Goal: Task Accomplishment & Management: Use online tool/utility

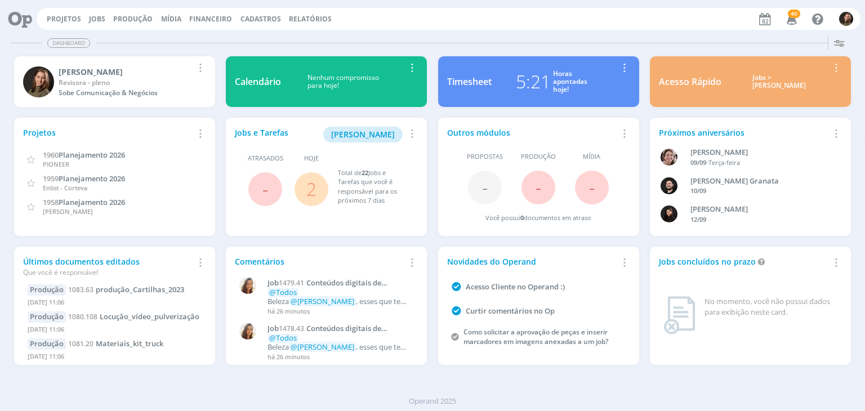
click at [318, 188] on span "2" at bounding box center [311, 189] width 34 height 34
click at [313, 189] on link "2" at bounding box center [311, 189] width 10 height 24
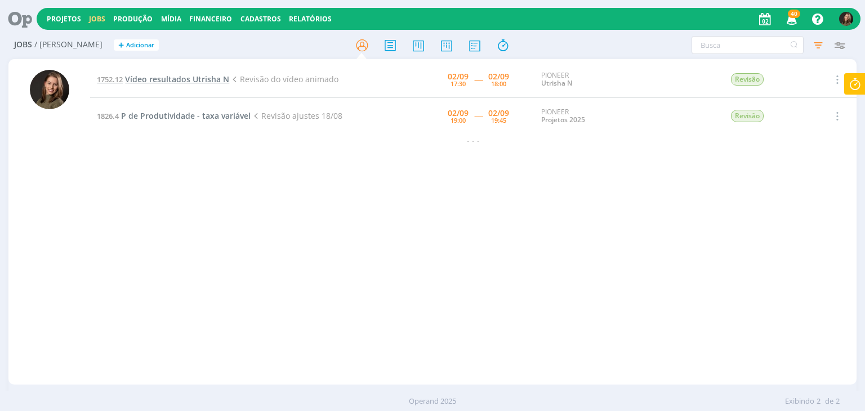
click at [195, 79] on span "Vídeo resultados Utrisha N" at bounding box center [177, 79] width 104 height 11
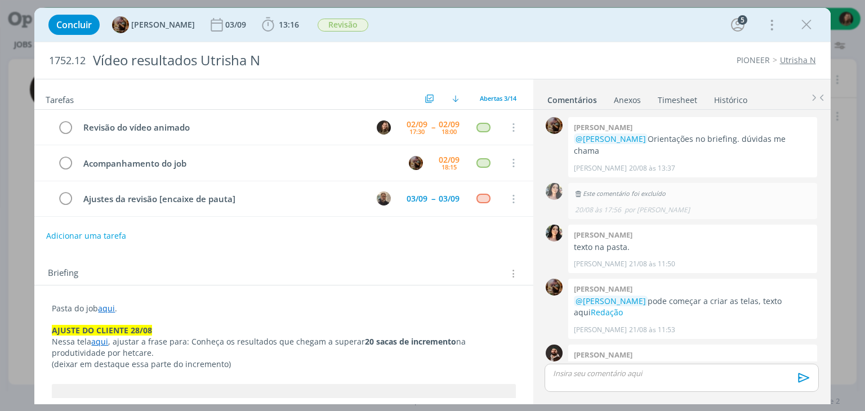
scroll to position [1033, 0]
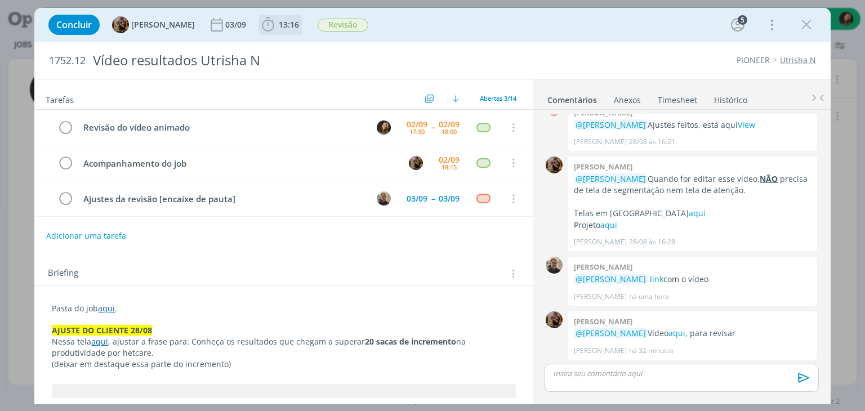
click at [274, 20] on icon "dialog" at bounding box center [268, 24] width 12 height 14
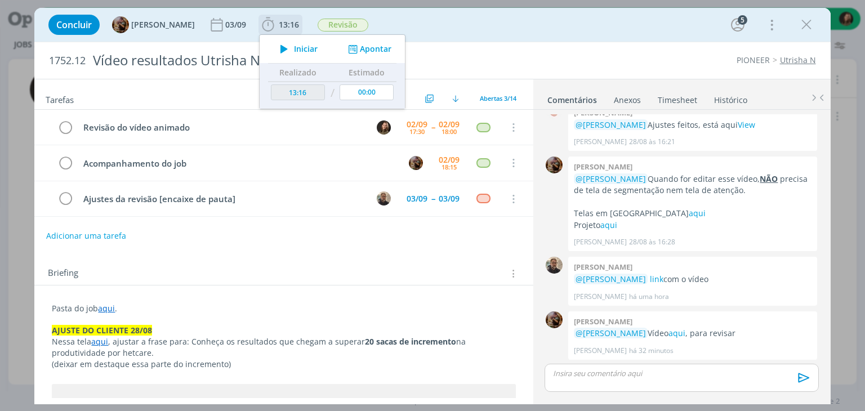
click at [302, 47] on span "Iniciar" at bounding box center [306, 49] width 24 height 8
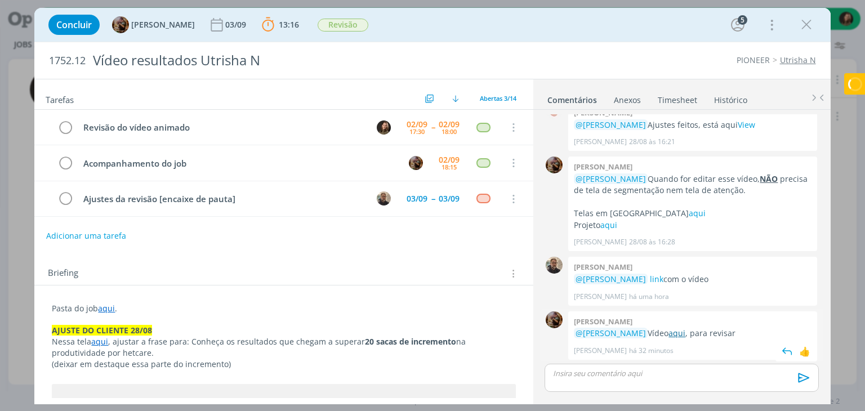
click at [668, 330] on link "aqui" at bounding box center [676, 333] width 17 height 11
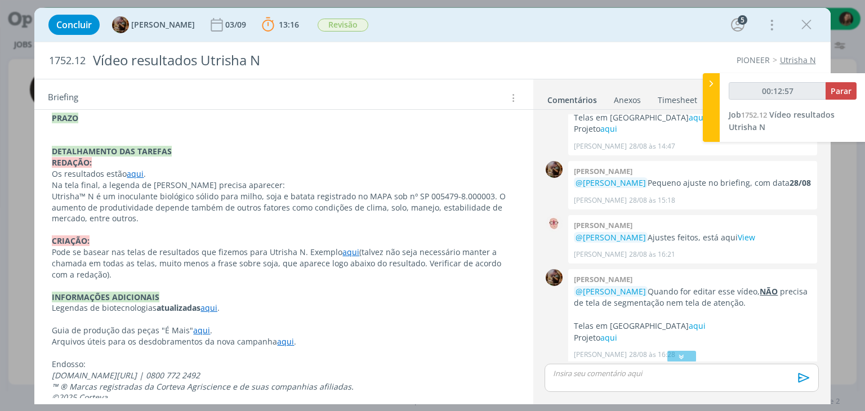
scroll to position [676, 0]
click at [139, 168] on link "aqui" at bounding box center [135, 173] width 17 height 11
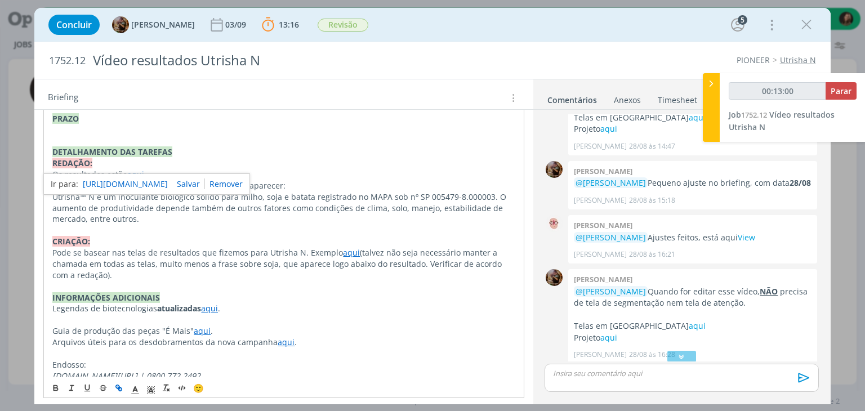
click at [145, 177] on link "https://sobeae.sharepoint.com/:f:/s/SOBEAE/EqAV87bj-6BNkzHIImR2XjoB6d3u_A5CnUZa…" at bounding box center [125, 184] width 85 height 15
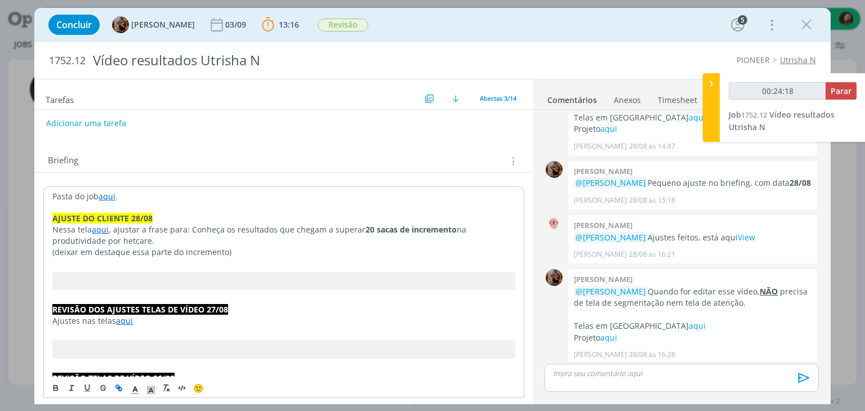
scroll to position [1032, 0]
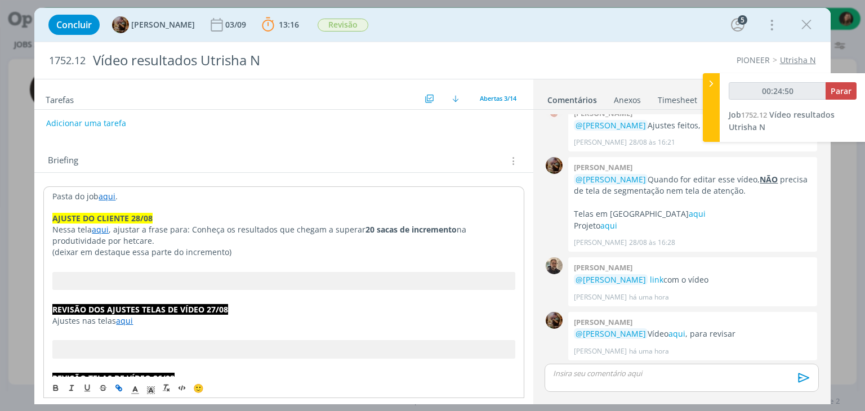
click at [55, 213] on strong "AJUSTE DO CLIENTE 28/08" at bounding box center [102, 218] width 100 height 11
click at [52, 213] on p "AJUSTE DO CLIENTE 28/08" at bounding box center [283, 218] width 462 height 11
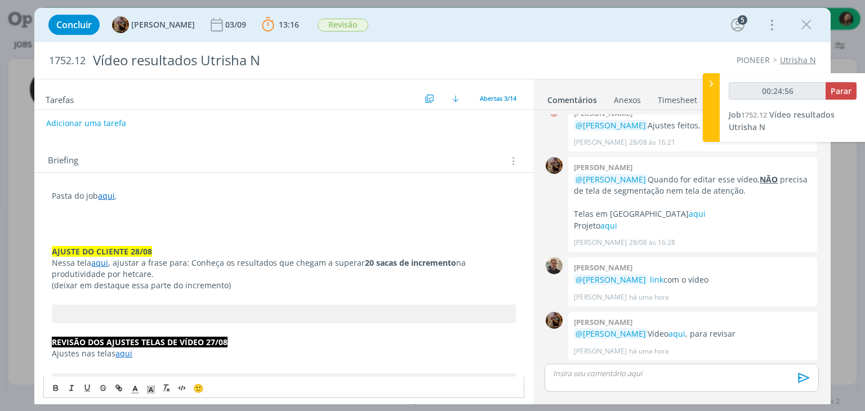
type input "00:24:57"
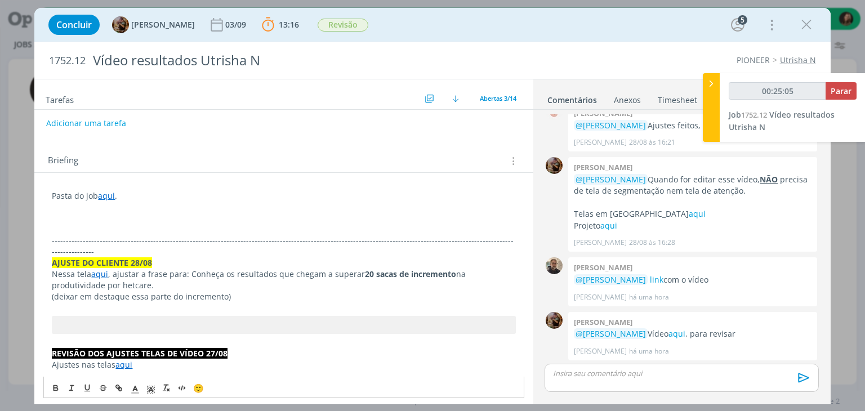
click at [93, 218] on p "dialog" at bounding box center [283, 217] width 463 height 11
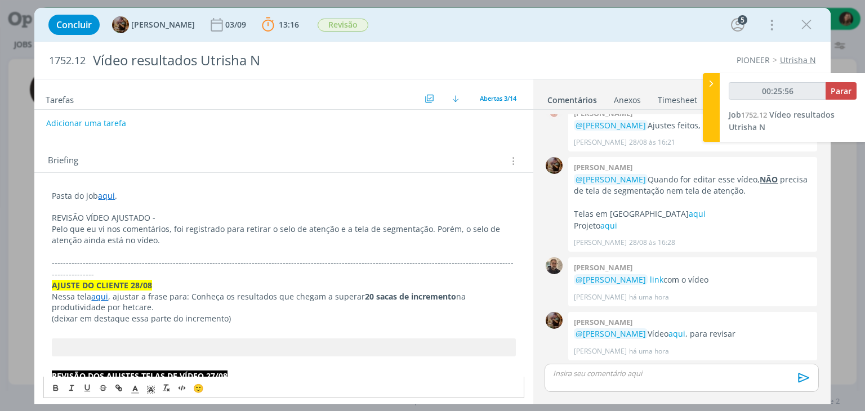
click at [176, 212] on p "REVISÃO VÍDEO AJUSTADO -" at bounding box center [283, 217] width 463 height 11
click at [150, 212] on p "REVISÃO VÍDEO AJUSTADO - 02/09" at bounding box center [283, 217] width 463 height 11
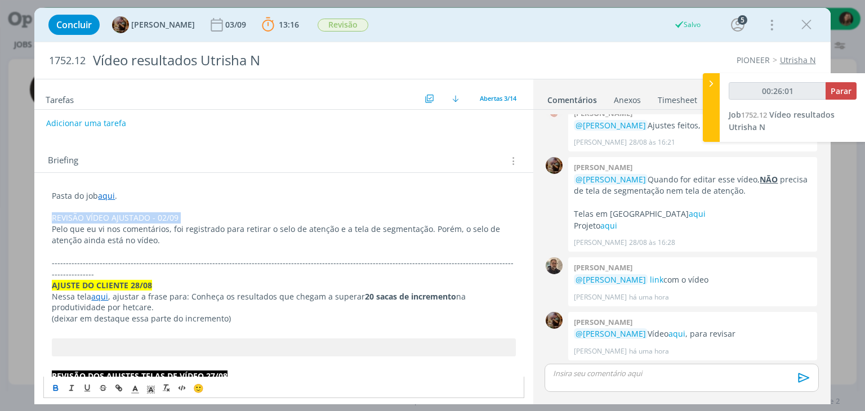
click at [54, 387] on icon "dialog" at bounding box center [55, 386] width 3 height 2
click at [151, 385] on icon "dialog" at bounding box center [151, 390] width 10 height 10
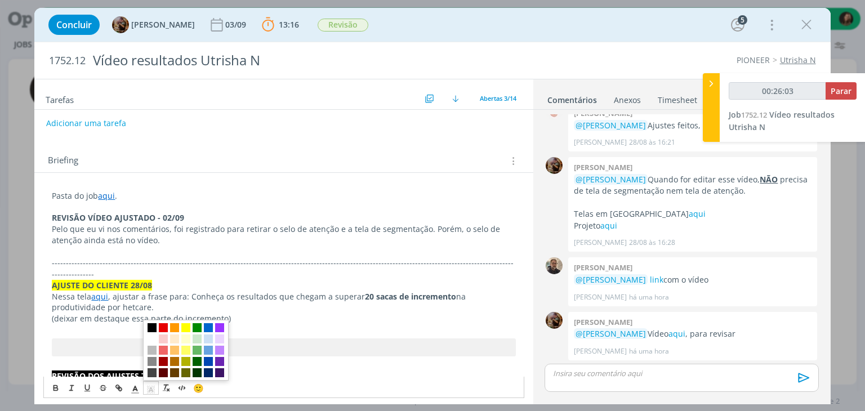
click at [156, 326] on span "dialog" at bounding box center [152, 327] width 9 height 9
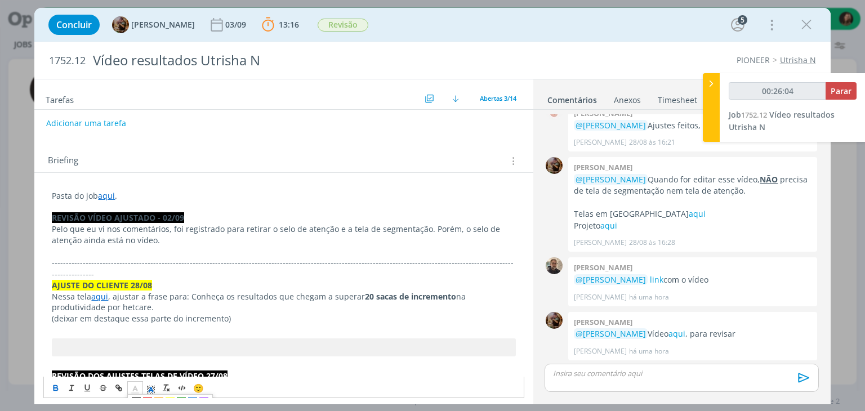
click at [133, 390] on polyline "dialog" at bounding box center [135, 388] width 4 height 5
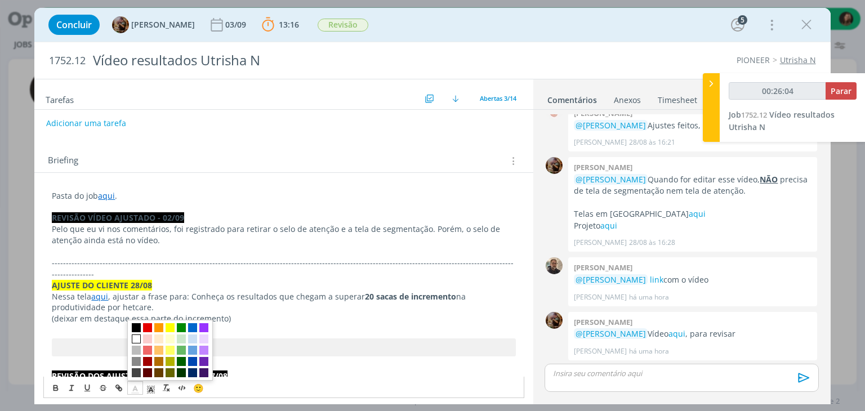
click at [138, 337] on span "dialog" at bounding box center [136, 338] width 9 height 9
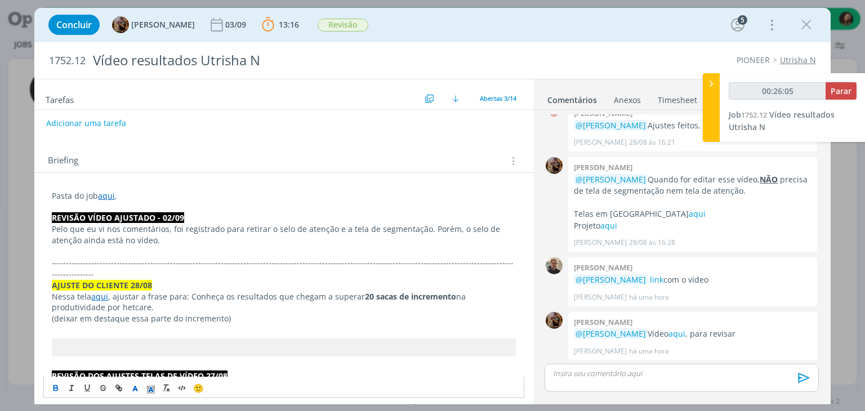
click at [157, 291] on p "Nessa tela aqui , ajustar a frase para: Conheça os resultados que chegam a supe…" at bounding box center [283, 302] width 463 height 23
click at [624, 383] on div "dialog" at bounding box center [682, 378] width 274 height 28
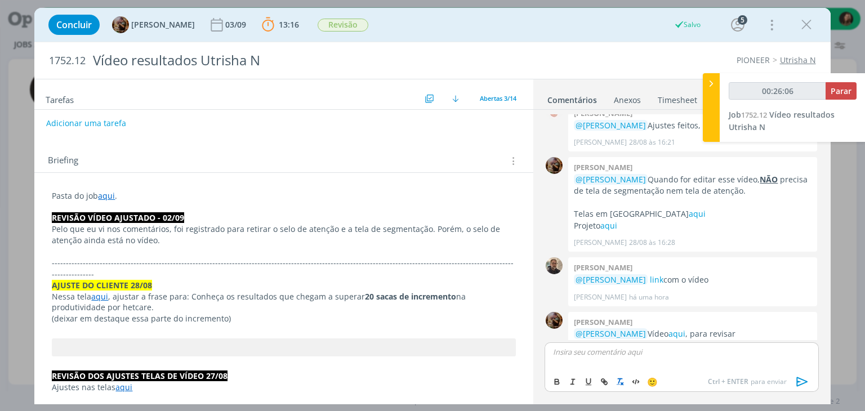
type input "00:26:07"
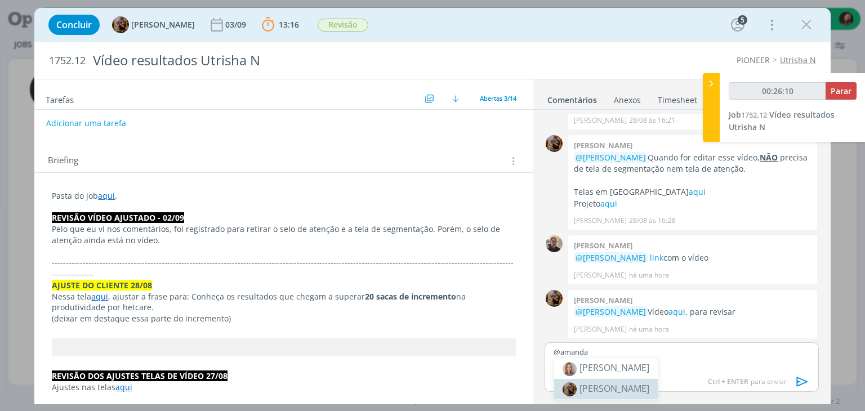
click at [617, 388] on span "[PERSON_NAME]" at bounding box center [614, 388] width 70 height 12
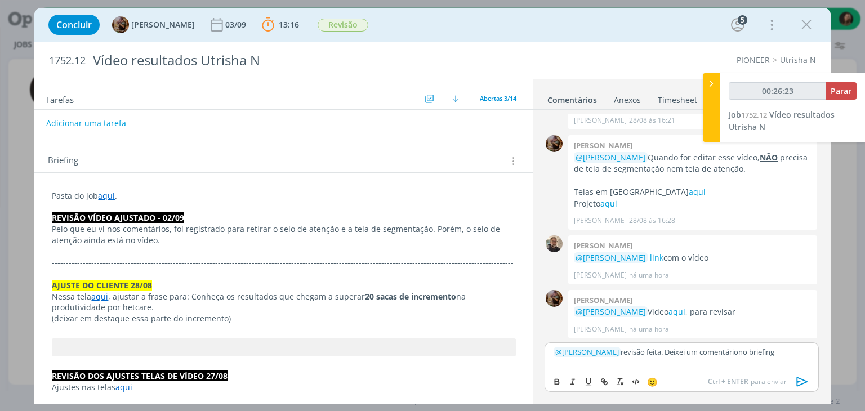
click at [800, 379] on icon "dialog" at bounding box center [802, 381] width 17 height 17
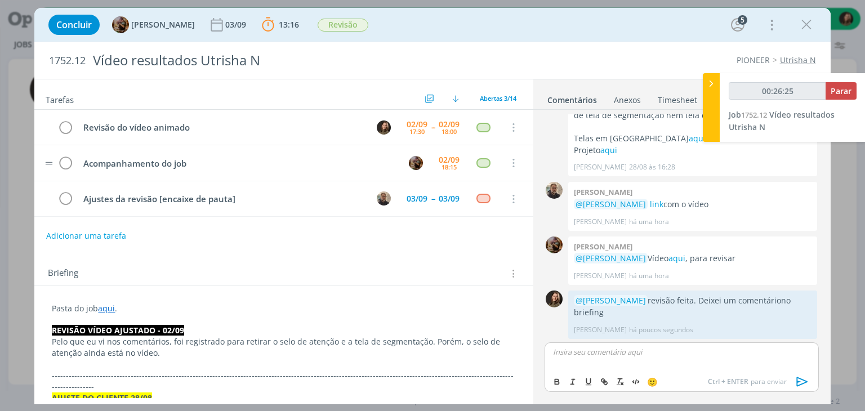
scroll to position [0, 0]
click at [64, 131] on icon "dialog" at bounding box center [65, 127] width 16 height 17
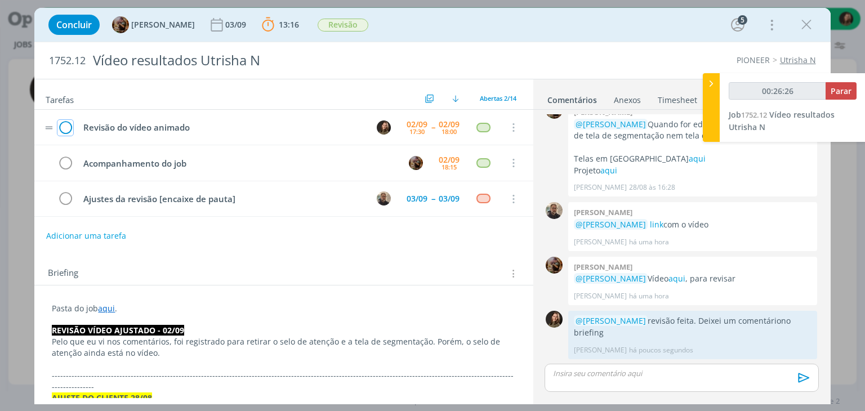
scroll to position [1086, 0]
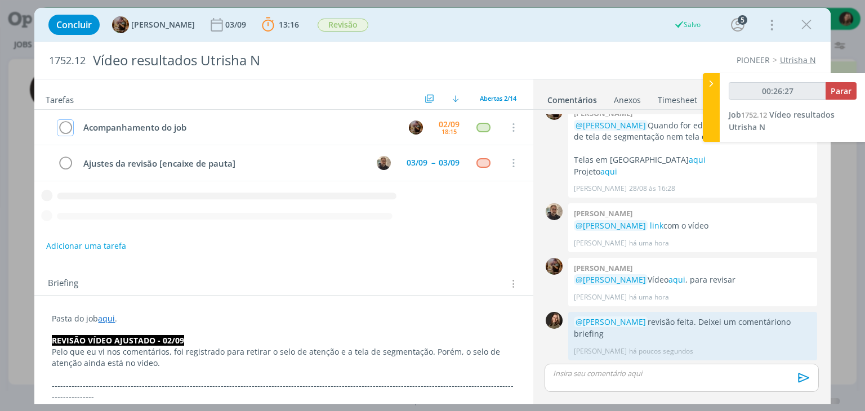
type input "00:26:28"
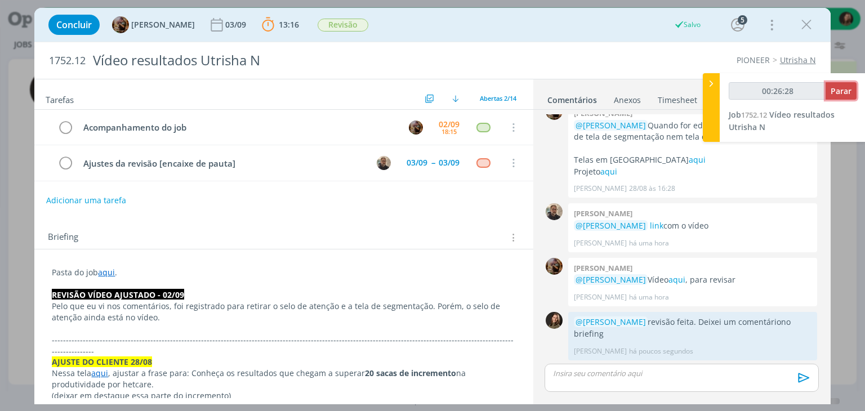
click at [840, 86] on span "Parar" at bounding box center [841, 91] width 21 height 11
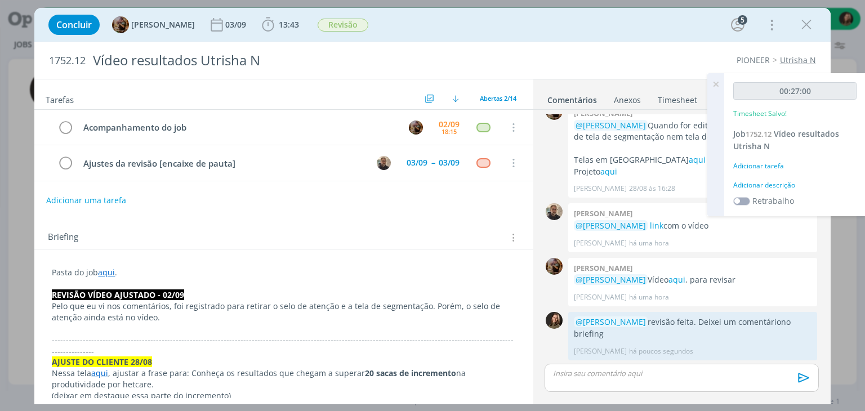
click at [783, 183] on div "Adicionar descrição" at bounding box center [794, 185] width 123 height 10
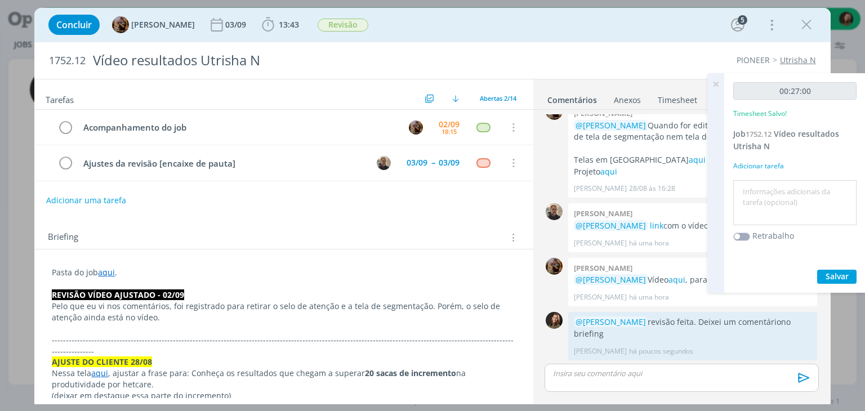
click at [777, 191] on textarea at bounding box center [795, 203] width 118 height 40
type textarea "revisão ajustes do cliente"
click at [831, 282] on button "Salvar" at bounding box center [836, 277] width 39 height 14
click at [716, 86] on icon at bounding box center [716, 84] width 20 height 22
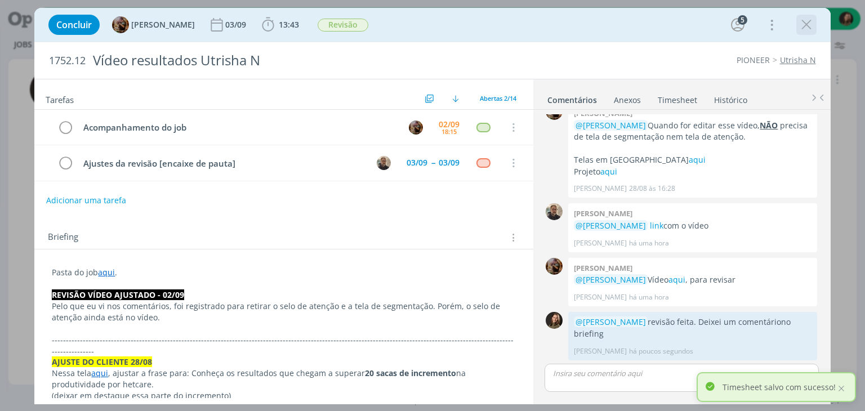
click at [811, 25] on icon "dialog" at bounding box center [806, 24] width 17 height 17
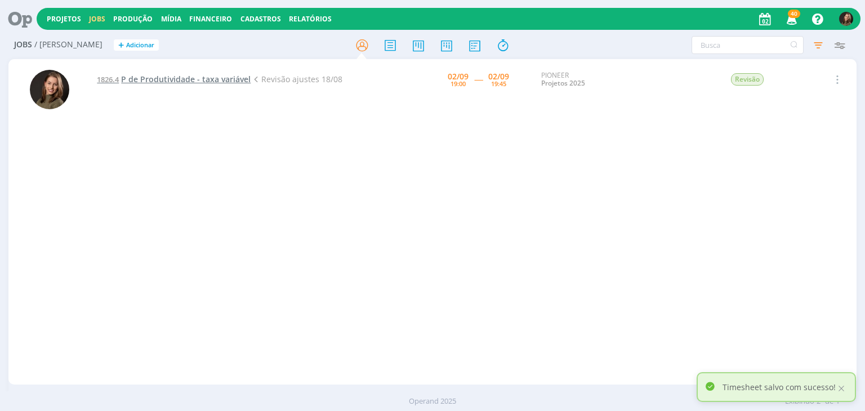
click at [200, 74] on span "P de Produtividade - taxa variável" at bounding box center [186, 79] width 130 height 11
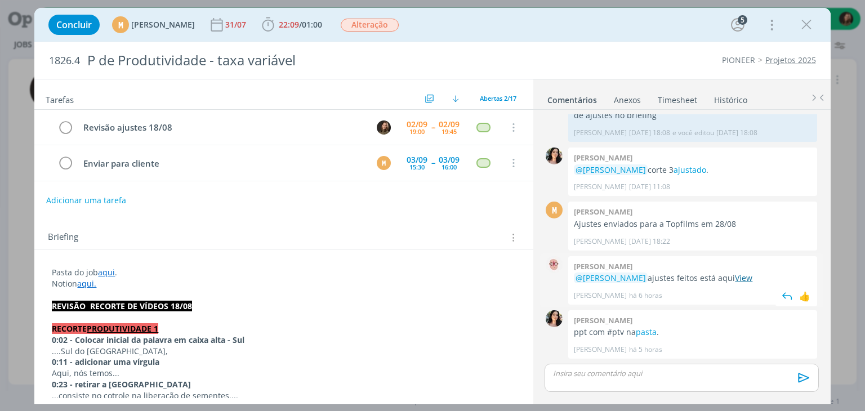
scroll to position [505, 0]
click at [646, 336] on link "pasta" at bounding box center [646, 332] width 21 height 11
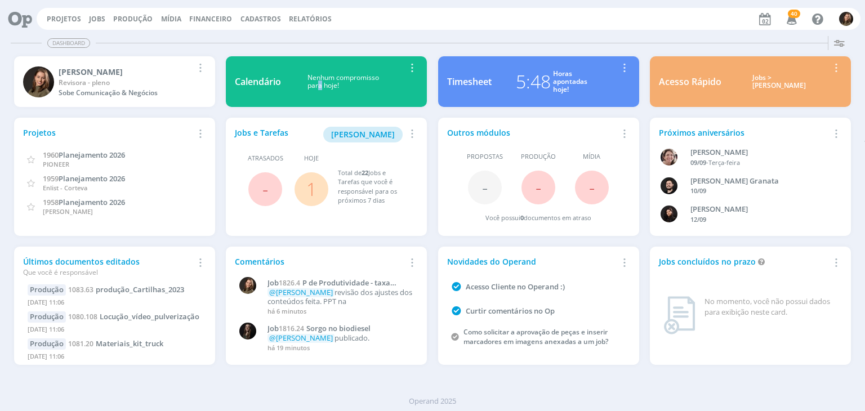
click at [318, 83] on div "Nenhum compromisso para hoje!" at bounding box center [343, 82] width 124 height 16
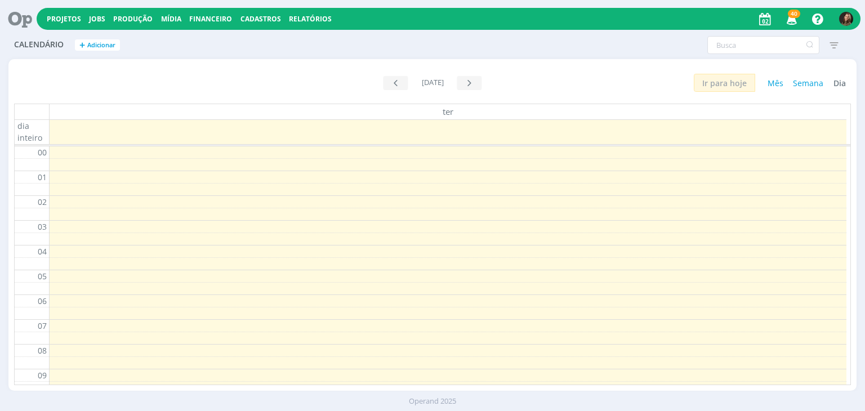
click at [26, 18] on icon at bounding box center [16, 19] width 23 height 22
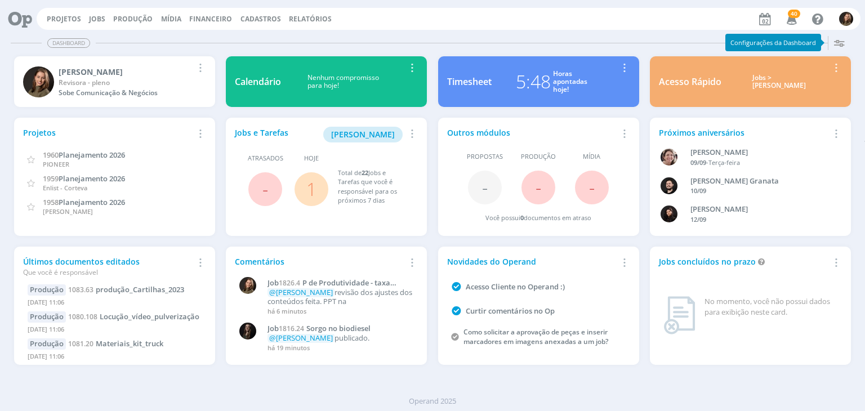
click at [305, 189] on span "1" at bounding box center [311, 189] width 34 height 34
click at [368, 137] on span "Minha Pauta" at bounding box center [363, 134] width 64 height 11
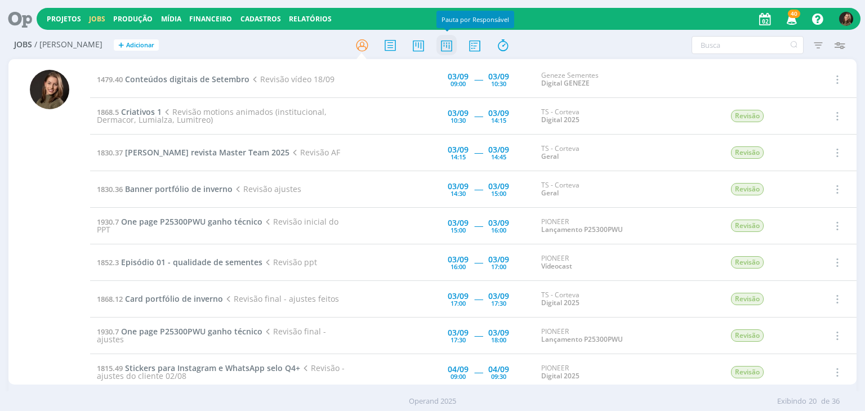
click at [450, 49] on icon at bounding box center [446, 45] width 20 height 22
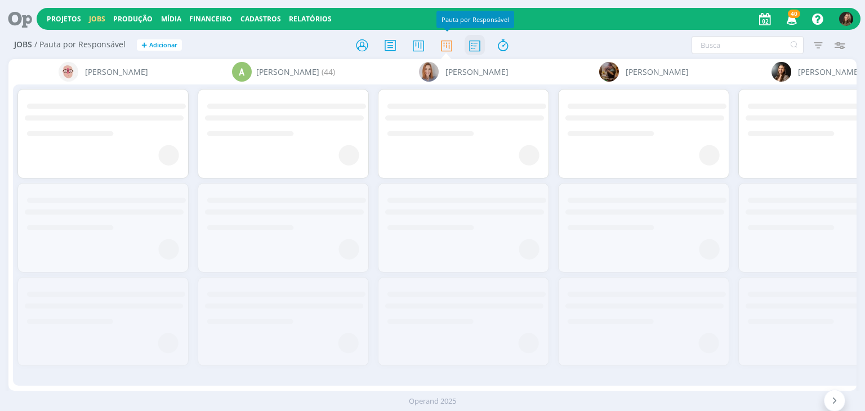
click at [476, 48] on icon at bounding box center [475, 45] width 20 height 22
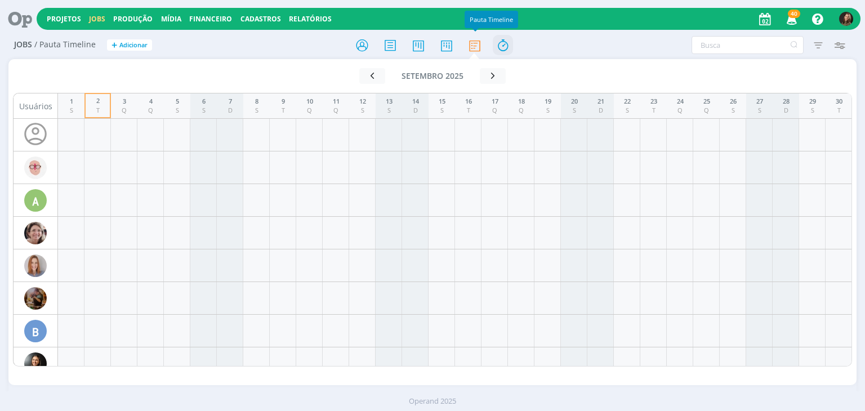
click at [506, 44] on icon at bounding box center [503, 45] width 20 height 22
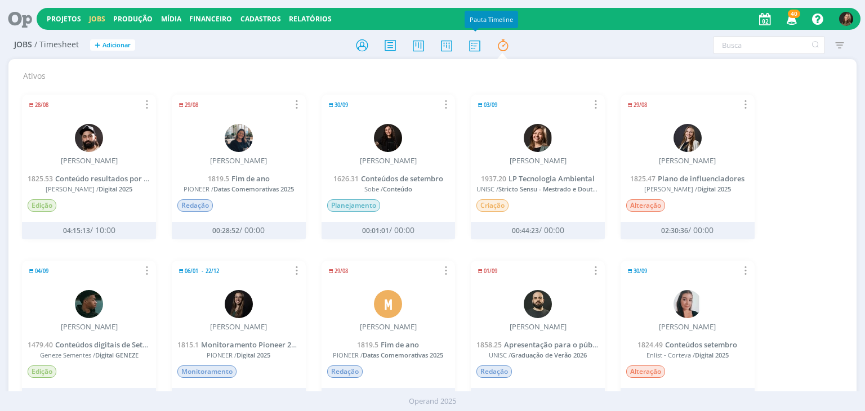
click at [463, 46] on div at bounding box center [432, 45] width 283 height 20
click at [473, 46] on icon at bounding box center [475, 45] width 20 height 22
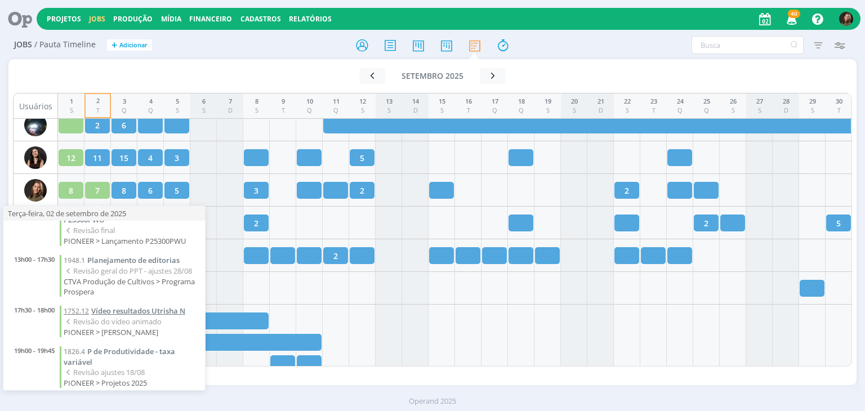
scroll to position [169, 0]
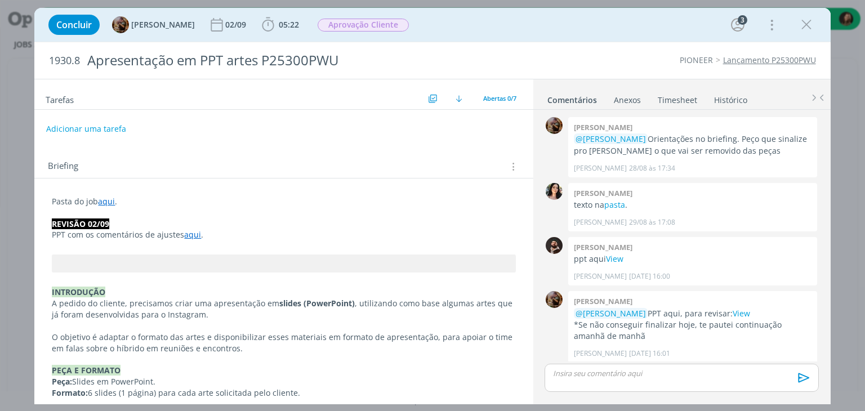
scroll to position [208, 0]
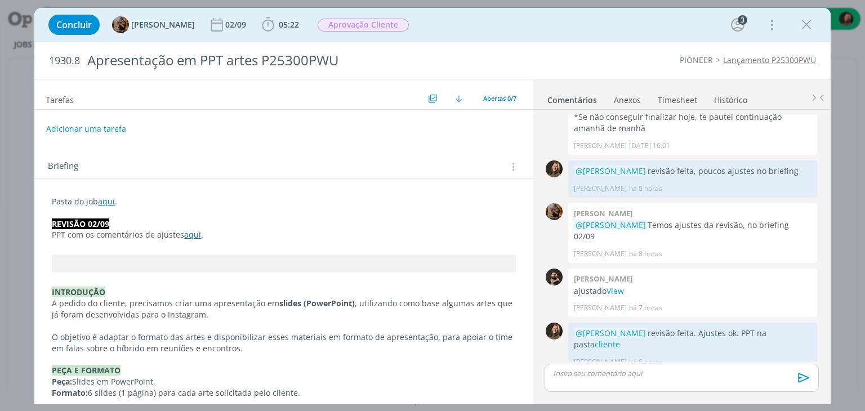
click at [676, 100] on link "Timesheet" at bounding box center [677, 98] width 41 height 16
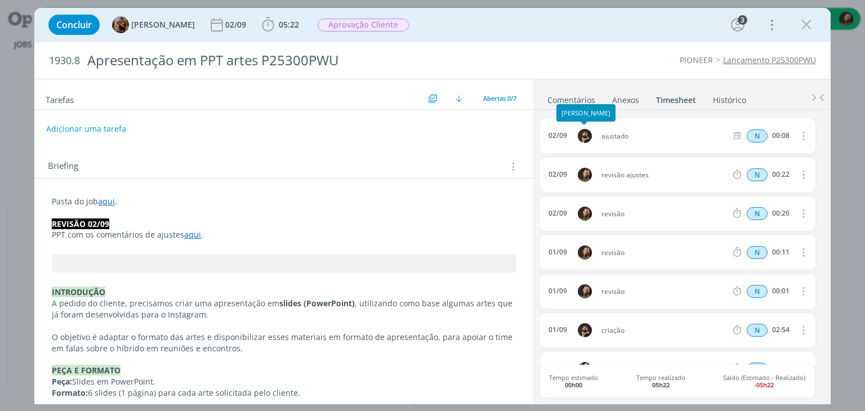
click at [572, 97] on link "Comentários" at bounding box center [571, 98] width 49 height 16
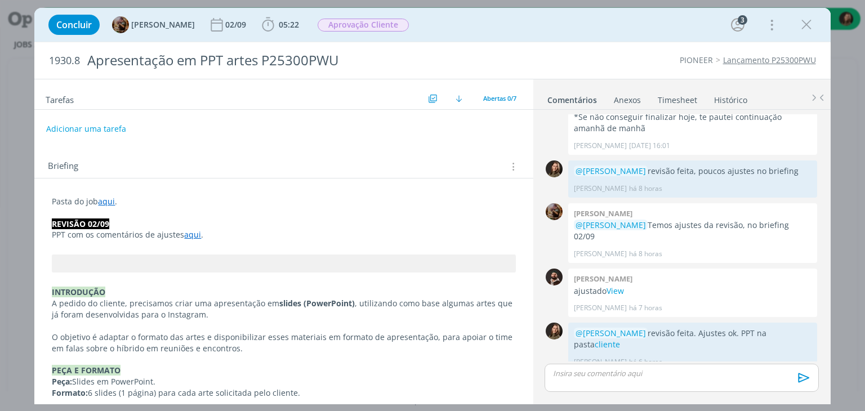
click at [679, 97] on link "Timesheet" at bounding box center [677, 98] width 41 height 16
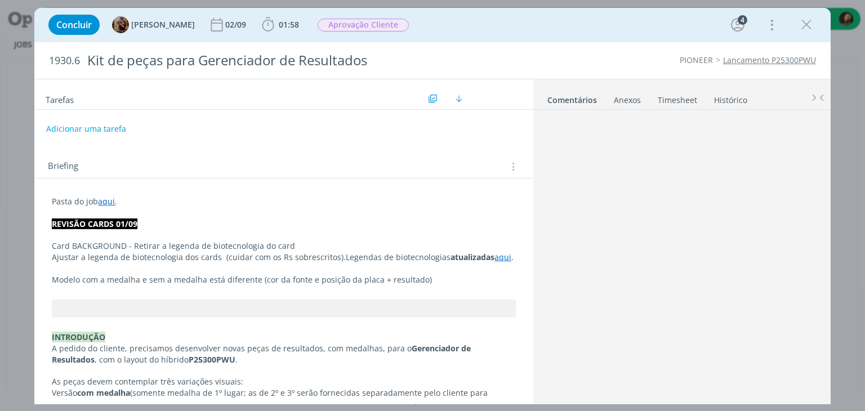
scroll to position [331, 0]
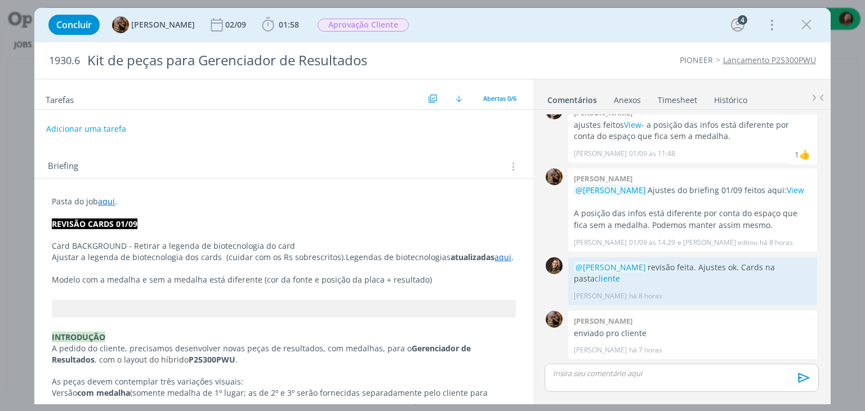
click at [669, 101] on link "Timesheet" at bounding box center [677, 98] width 41 height 16
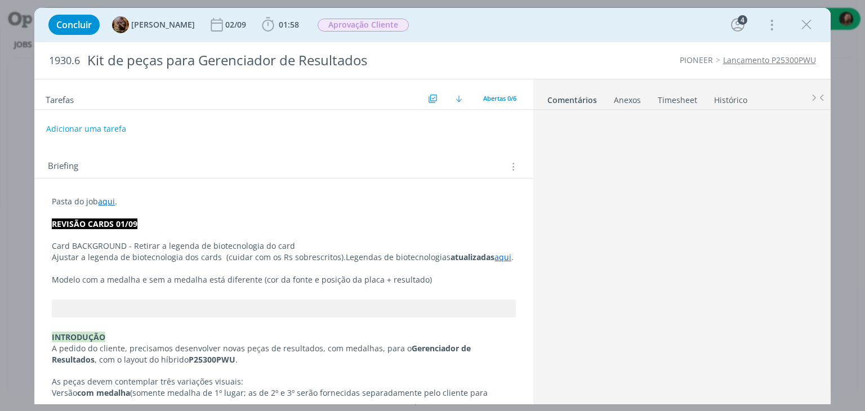
scroll to position [331, 0]
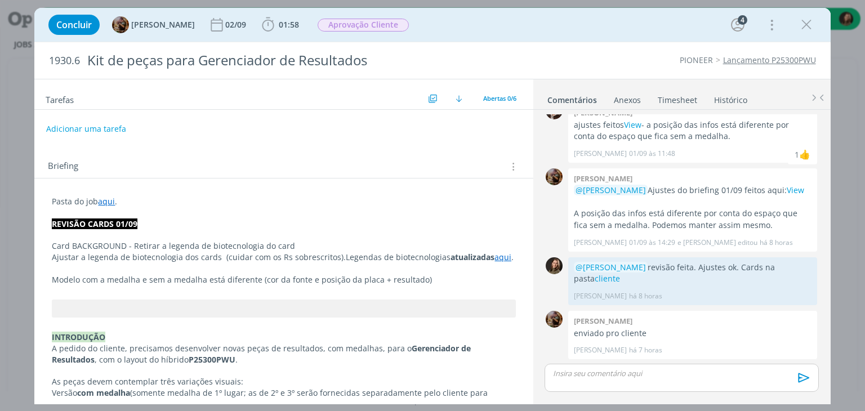
click at [669, 88] on ul "Comentários Anexos 0 Timesheet Histórico" at bounding box center [681, 94] width 297 height 30
click at [667, 95] on link "Timesheet" at bounding box center [677, 98] width 41 height 16
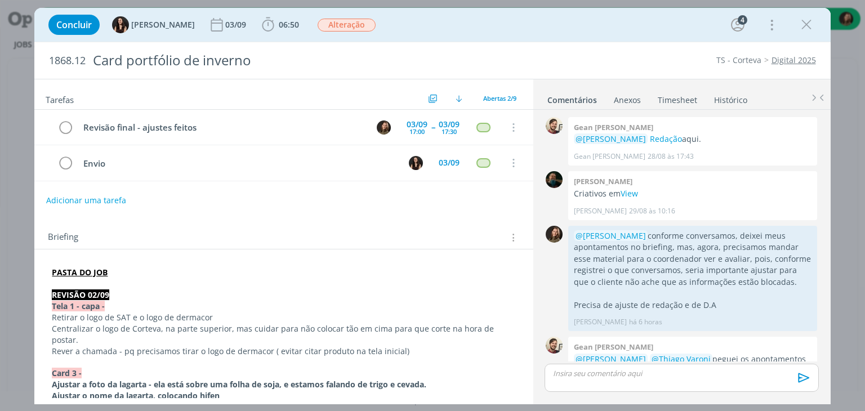
scroll to position [115, 0]
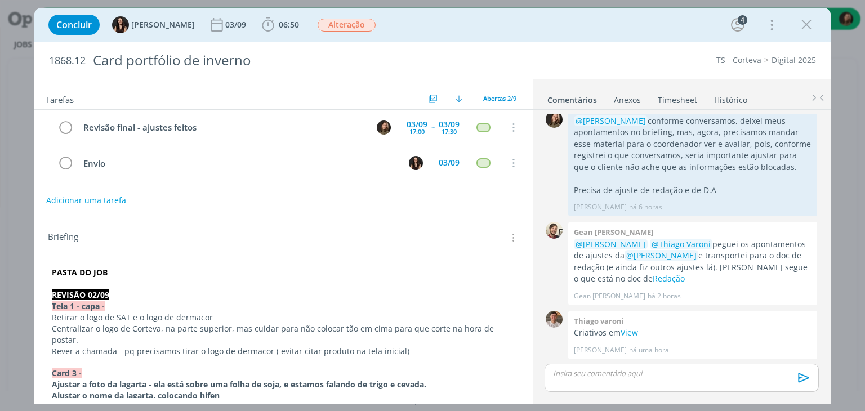
click at [672, 98] on link "Timesheet" at bounding box center [677, 98] width 41 height 16
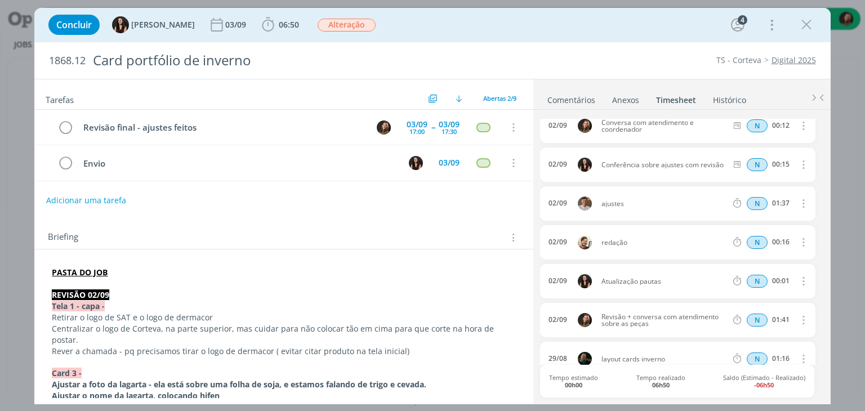
scroll to position [113, 0]
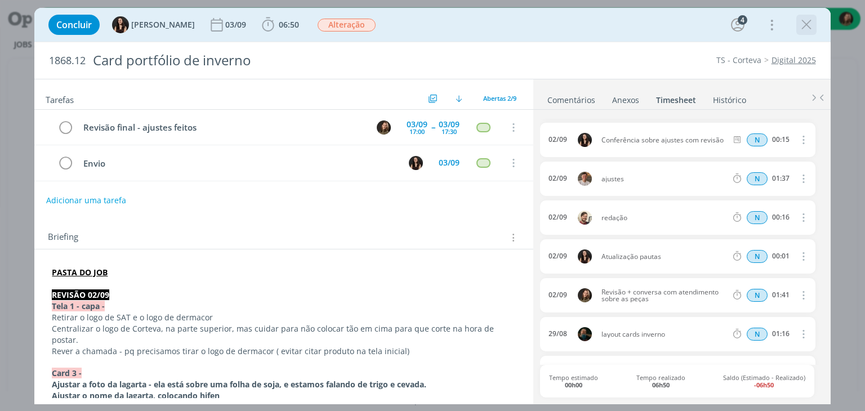
click at [801, 30] on icon "dialog" at bounding box center [806, 24] width 17 height 17
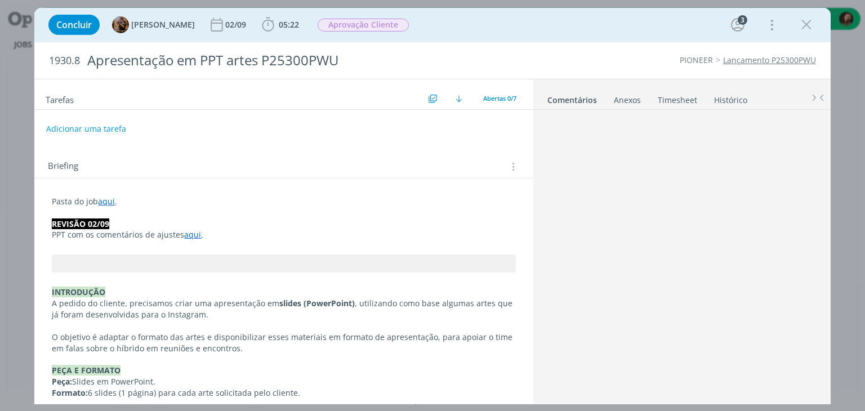
scroll to position [208, 0]
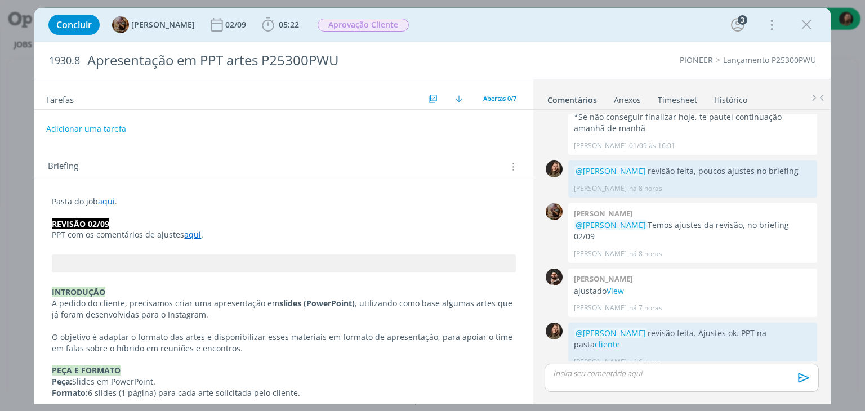
click at [689, 90] on link "Timesheet" at bounding box center [677, 98] width 41 height 16
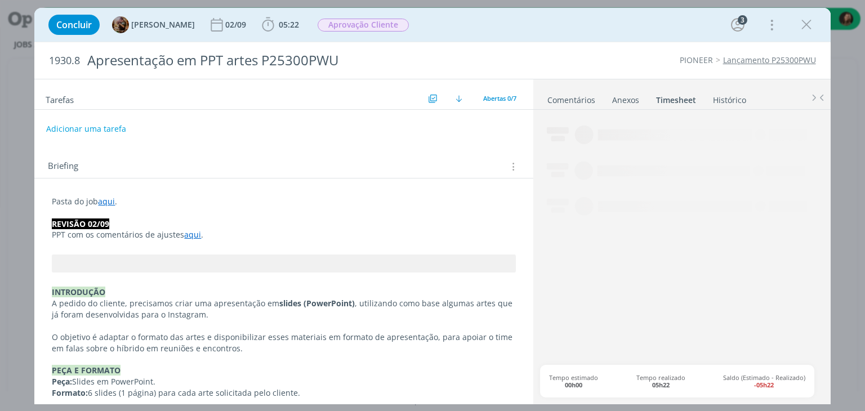
click at [688, 94] on link "Timesheet" at bounding box center [675, 98] width 41 height 16
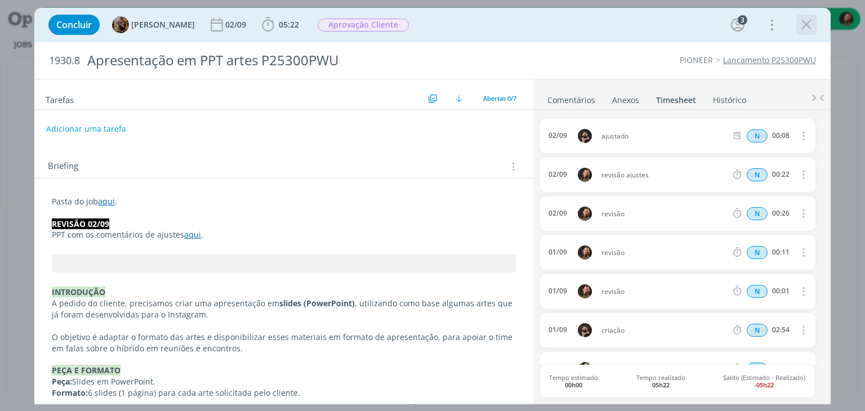
click at [804, 29] on icon "dialog" at bounding box center [806, 24] width 17 height 17
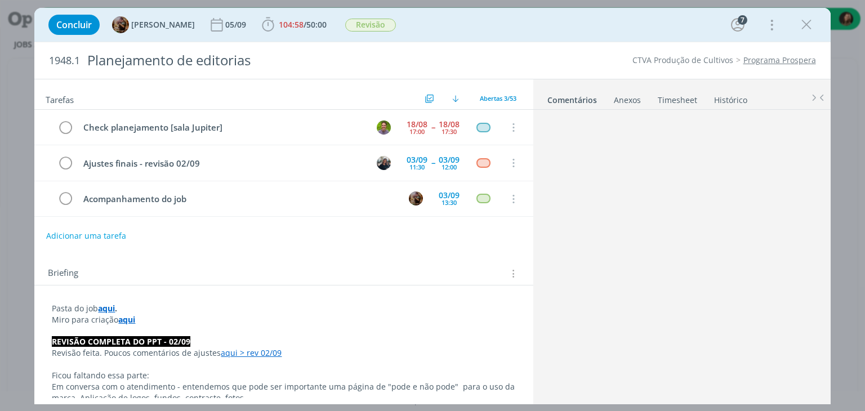
scroll to position [1594, 0]
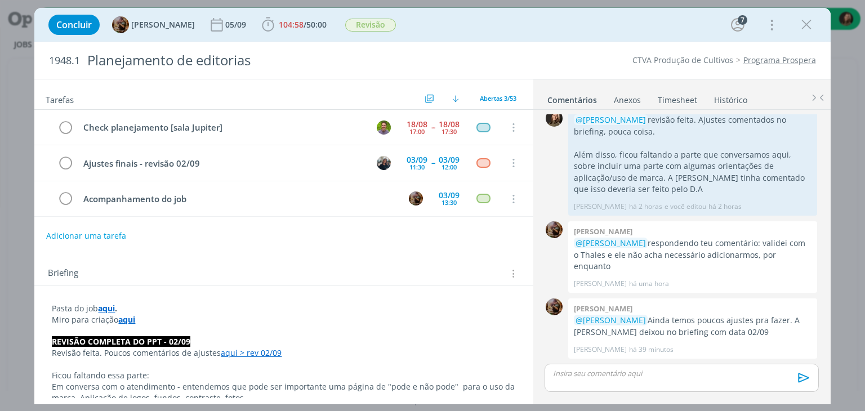
click at [680, 98] on link "Timesheet" at bounding box center [677, 98] width 41 height 16
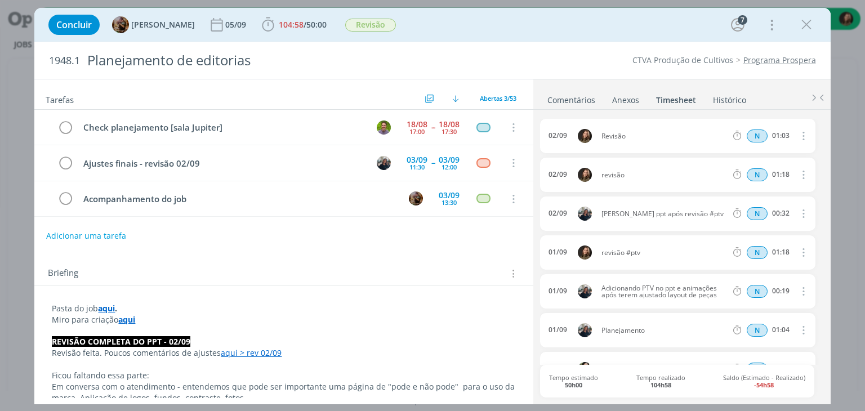
drag, startPoint x: 813, startPoint y: 23, endPoint x: 860, endPoint y: 22, distance: 46.7
click at [813, 23] on icon "dialog" at bounding box center [806, 24] width 17 height 17
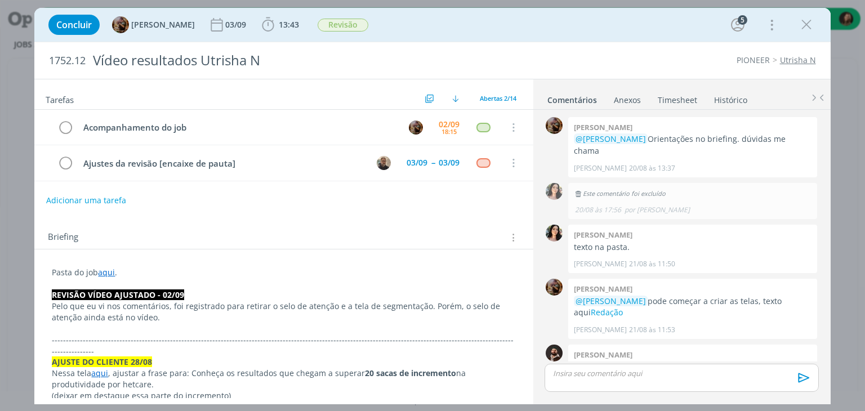
scroll to position [1086, 0]
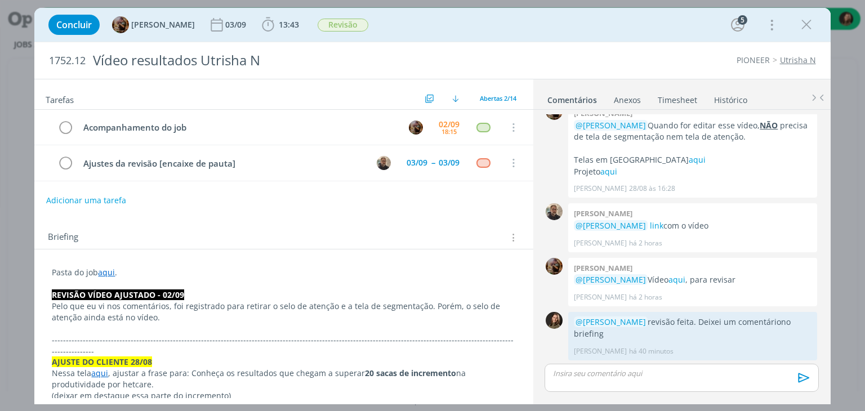
click at [682, 95] on link "Timesheet" at bounding box center [677, 98] width 41 height 16
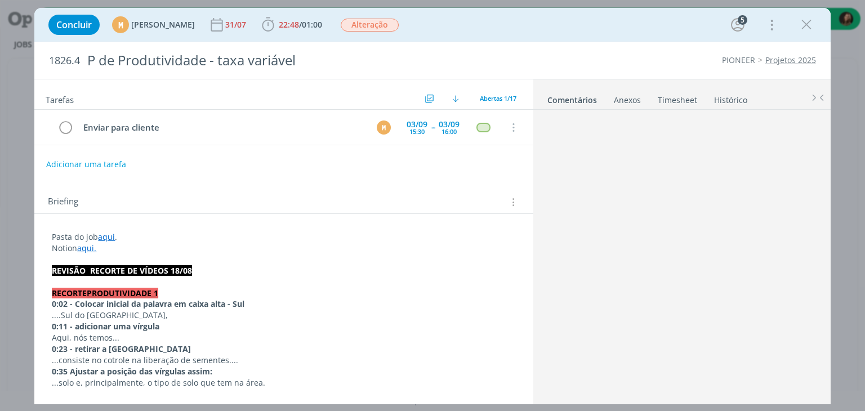
scroll to position [582, 0]
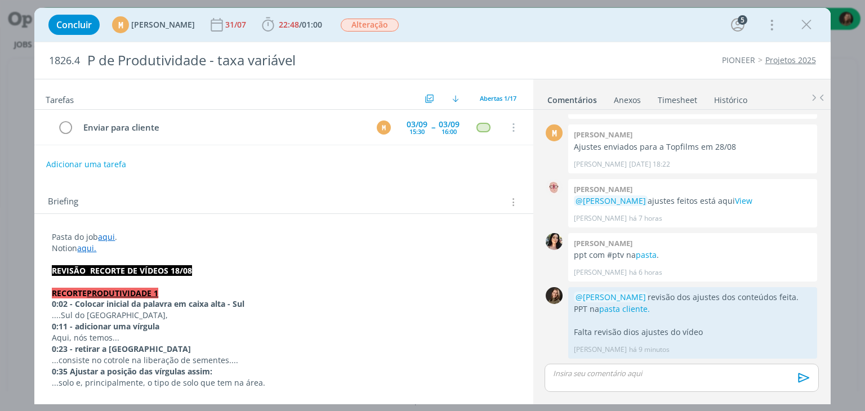
click at [677, 95] on link "Timesheet" at bounding box center [677, 98] width 41 height 16
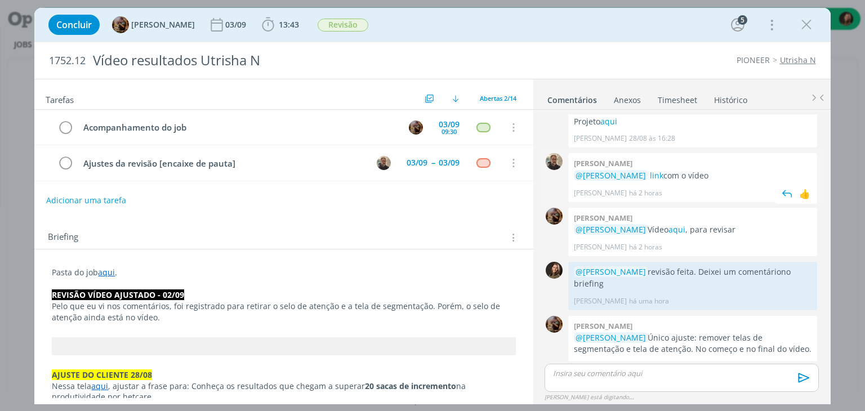
scroll to position [1152, 0]
